Goal: Understand process/instructions

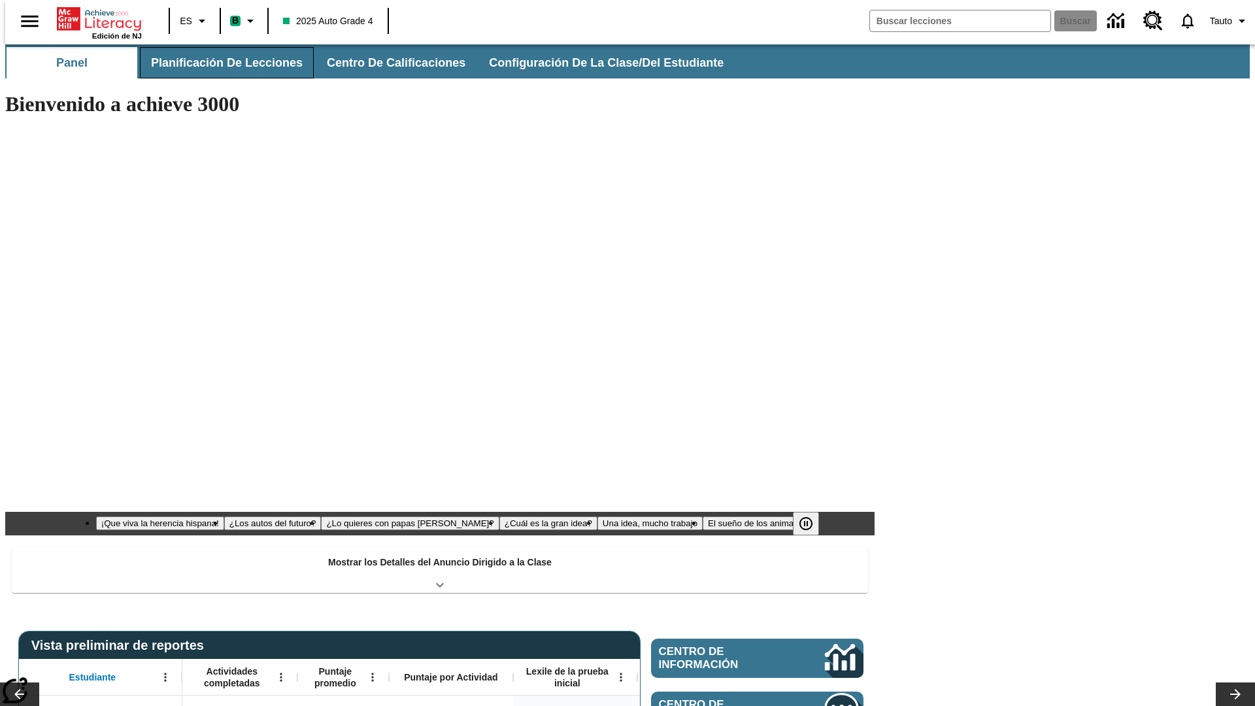
click at [219, 63] on button "Planificación de lecciones" at bounding box center [227, 62] width 174 height 31
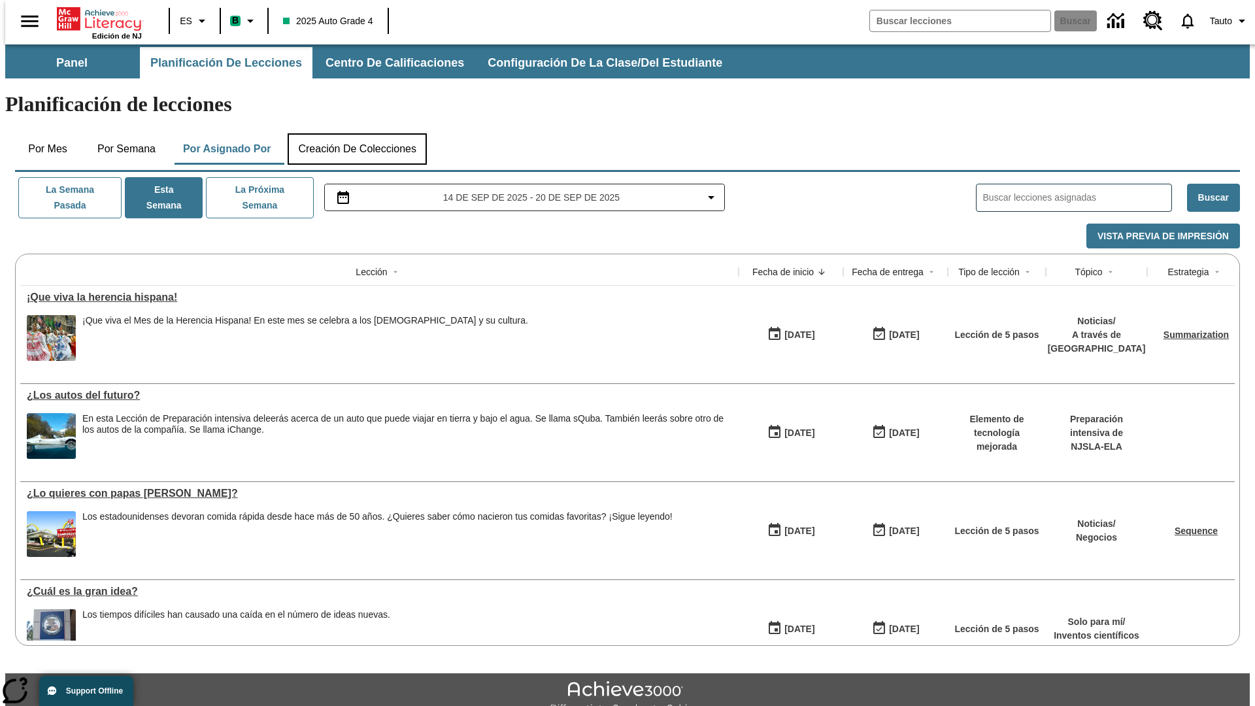
click at [357, 133] on button "Creación de colecciones" at bounding box center [357, 148] width 139 height 31
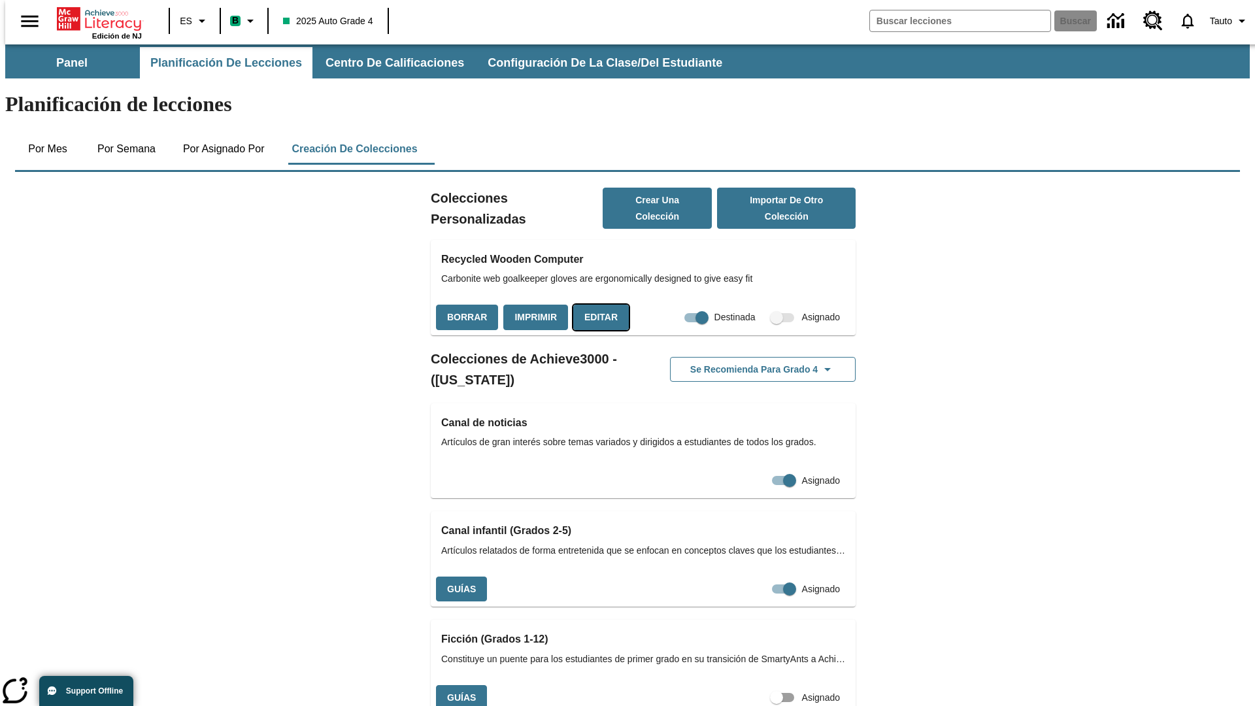
click at [597, 305] on button "Editar" at bounding box center [601, 317] width 56 height 25
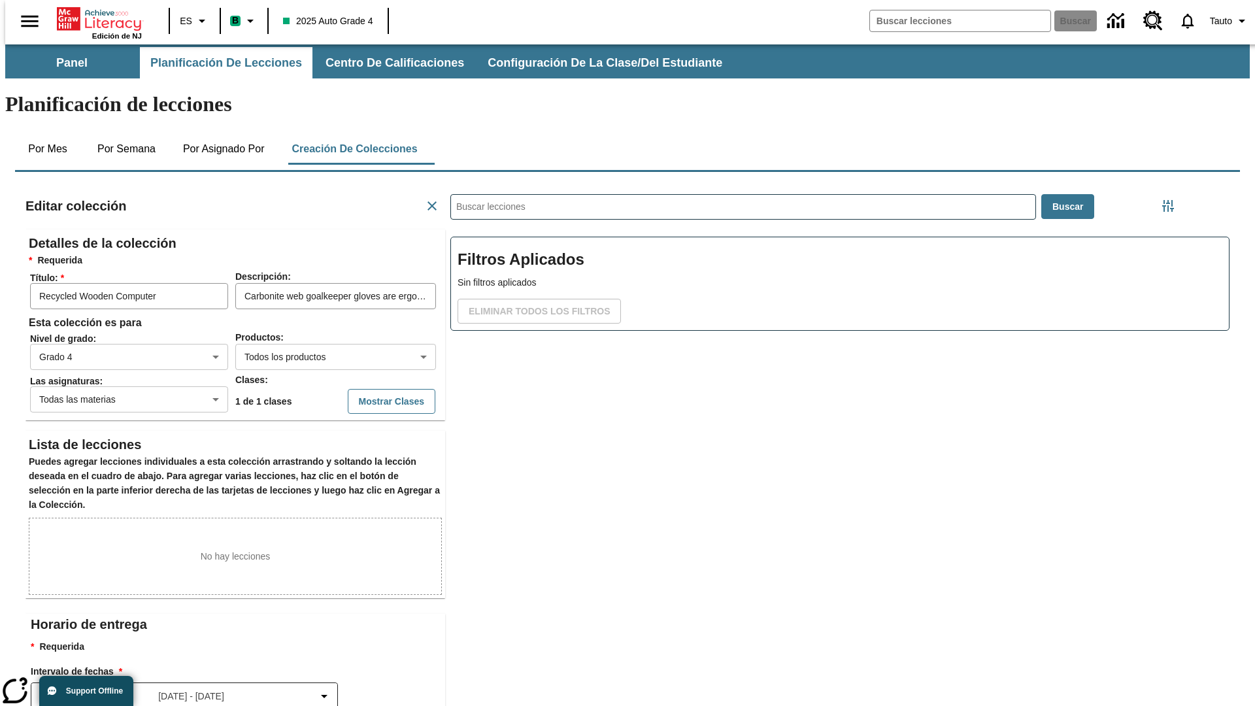
scroll to position [1, 1]
click at [314, 309] on body "Saltar al contenido principal Edición de NJ ES B 2025 Auto Grade 4 Buscar 0 Tau…" at bounding box center [627, 454] width 1244 height 820
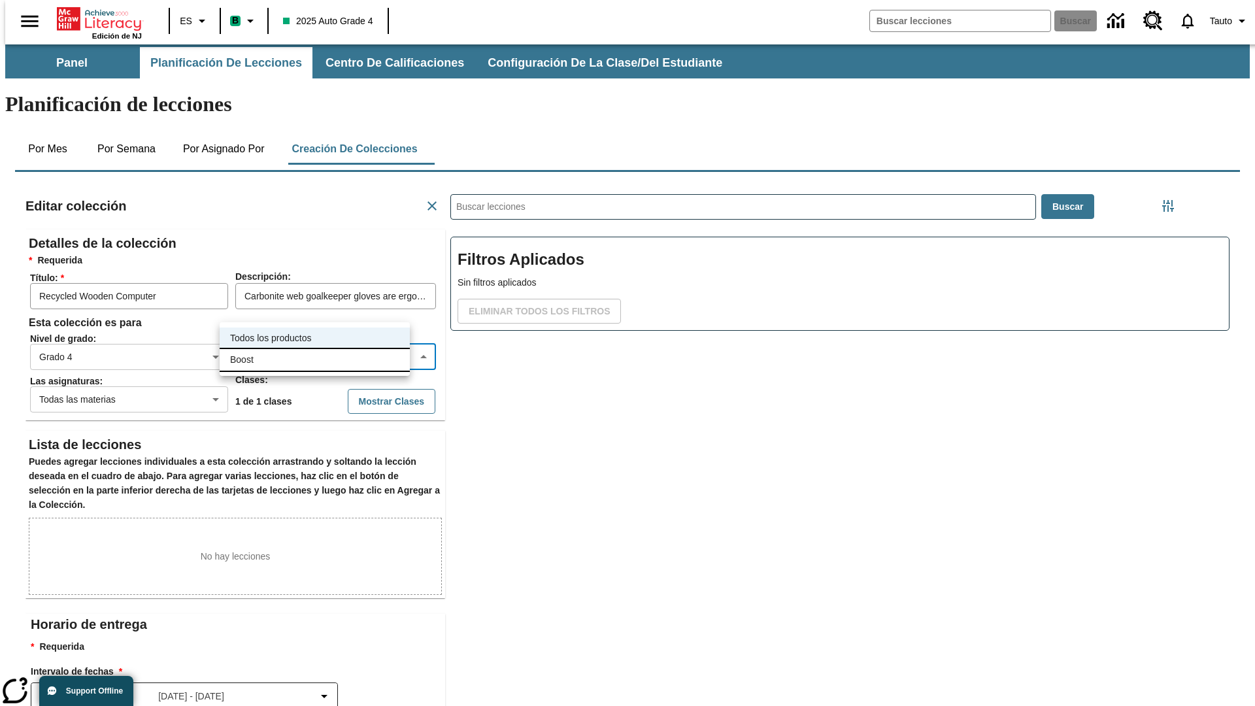
click at [314, 359] on li "Boost" at bounding box center [315, 360] width 190 height 22
type input "12"
